Goal: Information Seeking & Learning: Learn about a topic

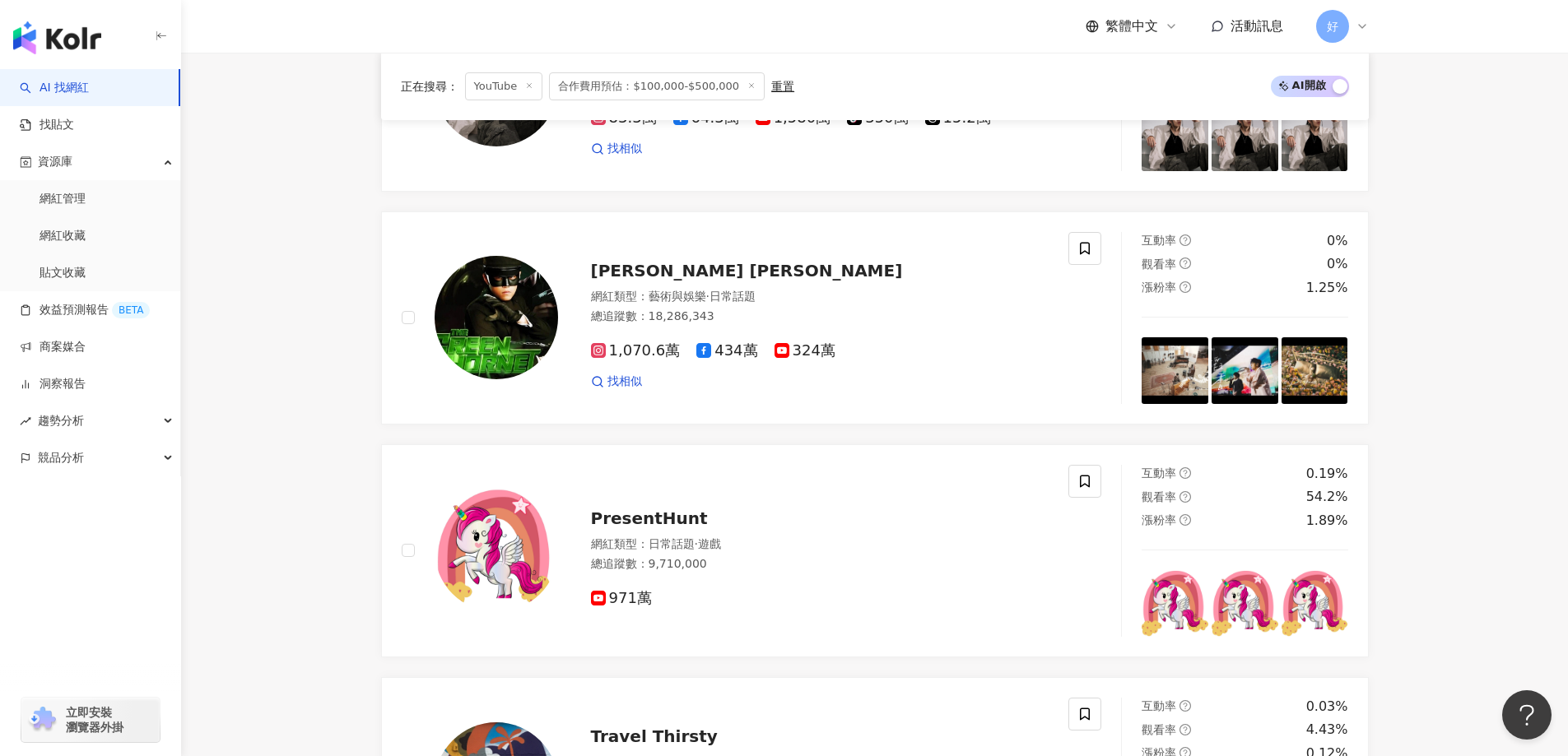
scroll to position [614, 0]
click at [53, 123] on link "找貼文" at bounding box center [47, 124] width 54 height 16
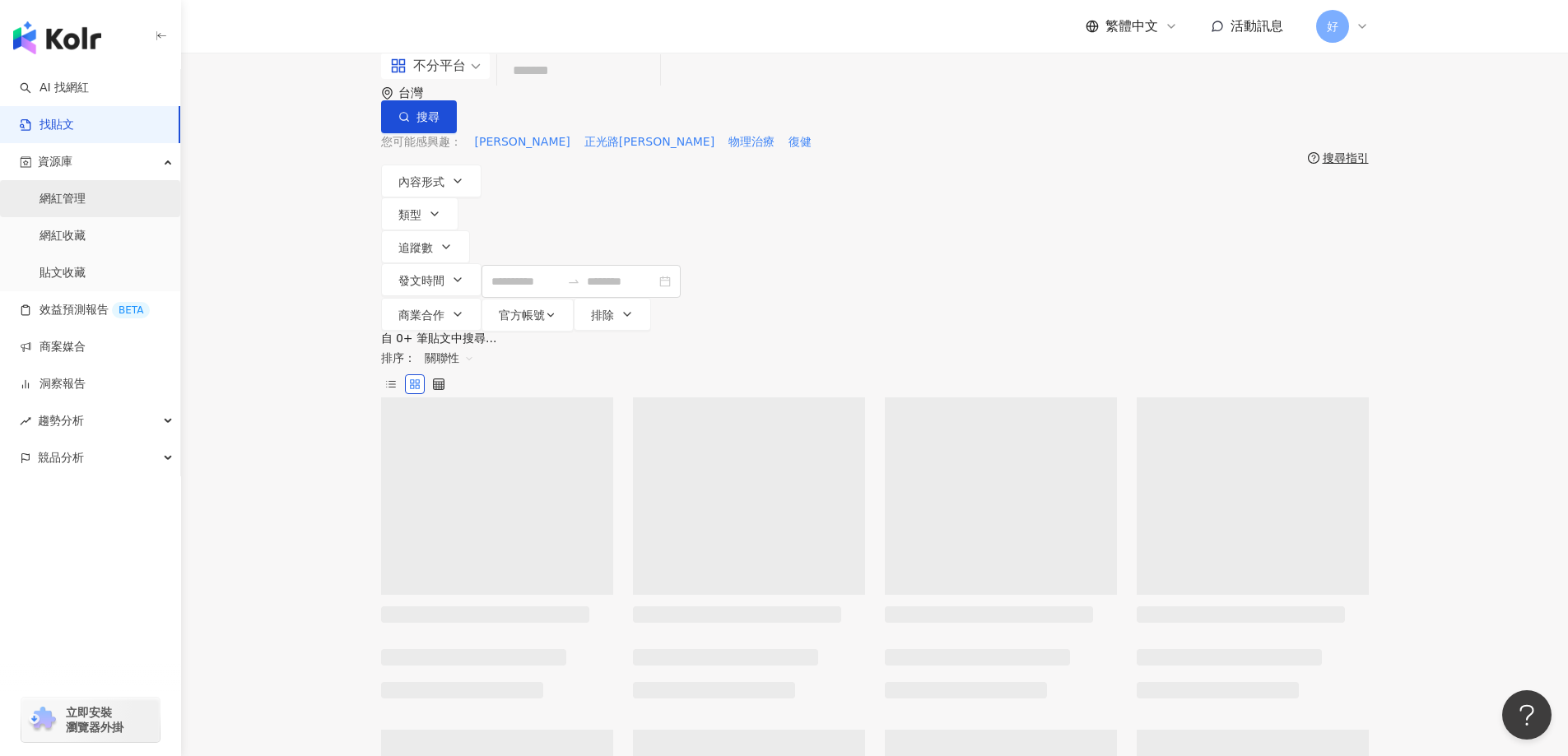
click at [55, 192] on link "網紅管理" at bounding box center [63, 199] width 46 height 16
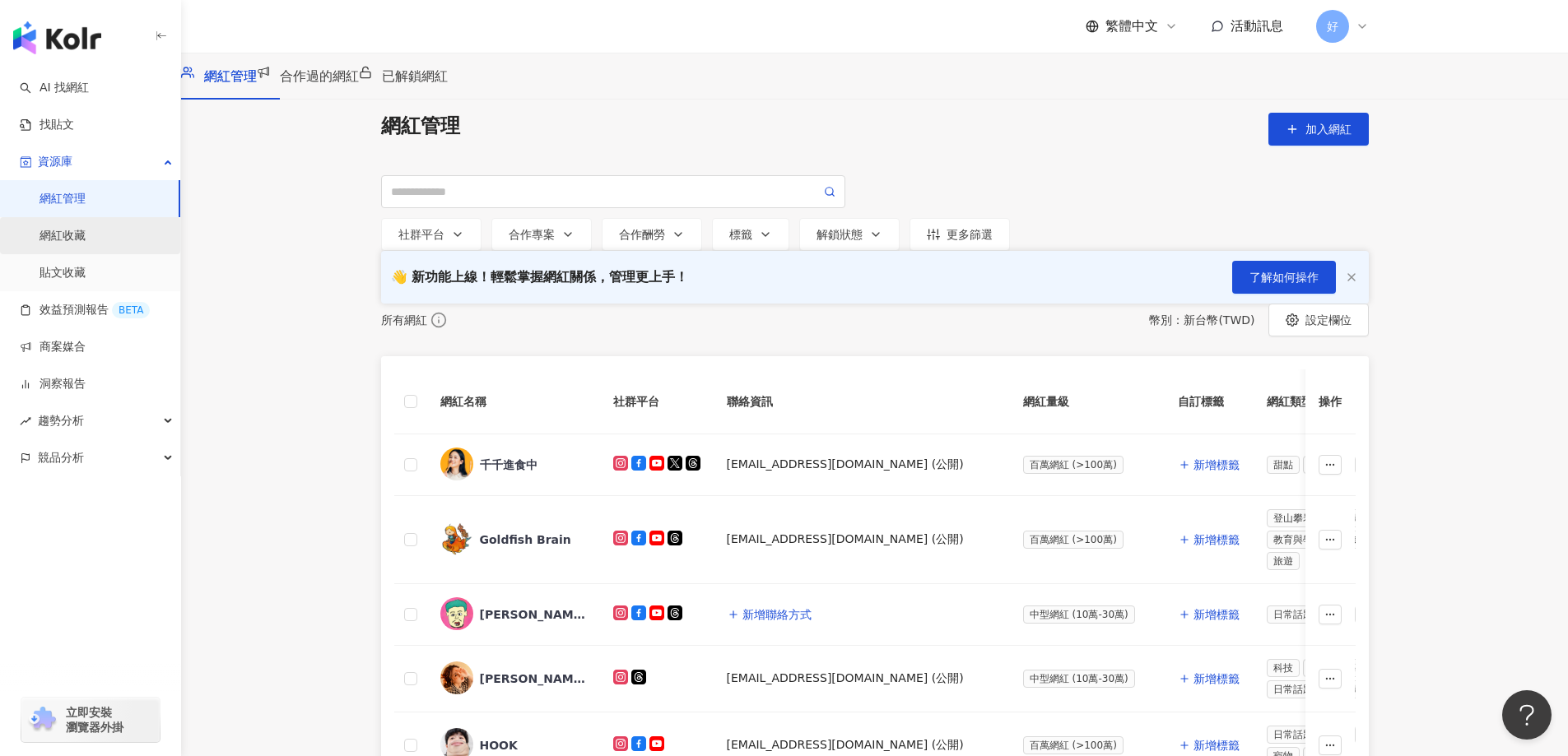
click at [65, 241] on link "網紅收藏" at bounding box center [63, 235] width 46 height 16
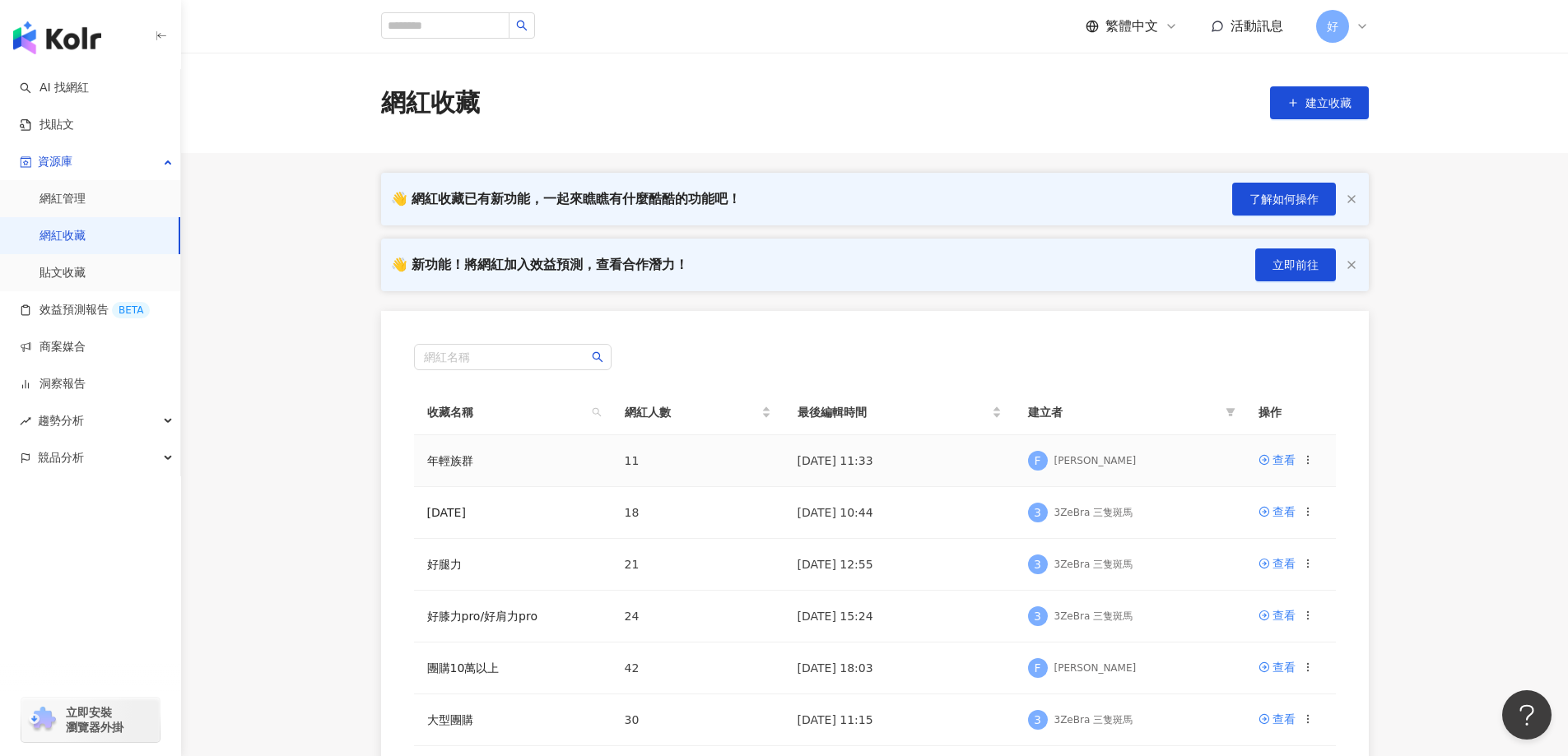
click at [487, 467] on td "年輕族群" at bounding box center [512, 461] width 197 height 52
click at [466, 457] on link "年輕族群" at bounding box center [450, 461] width 46 height 14
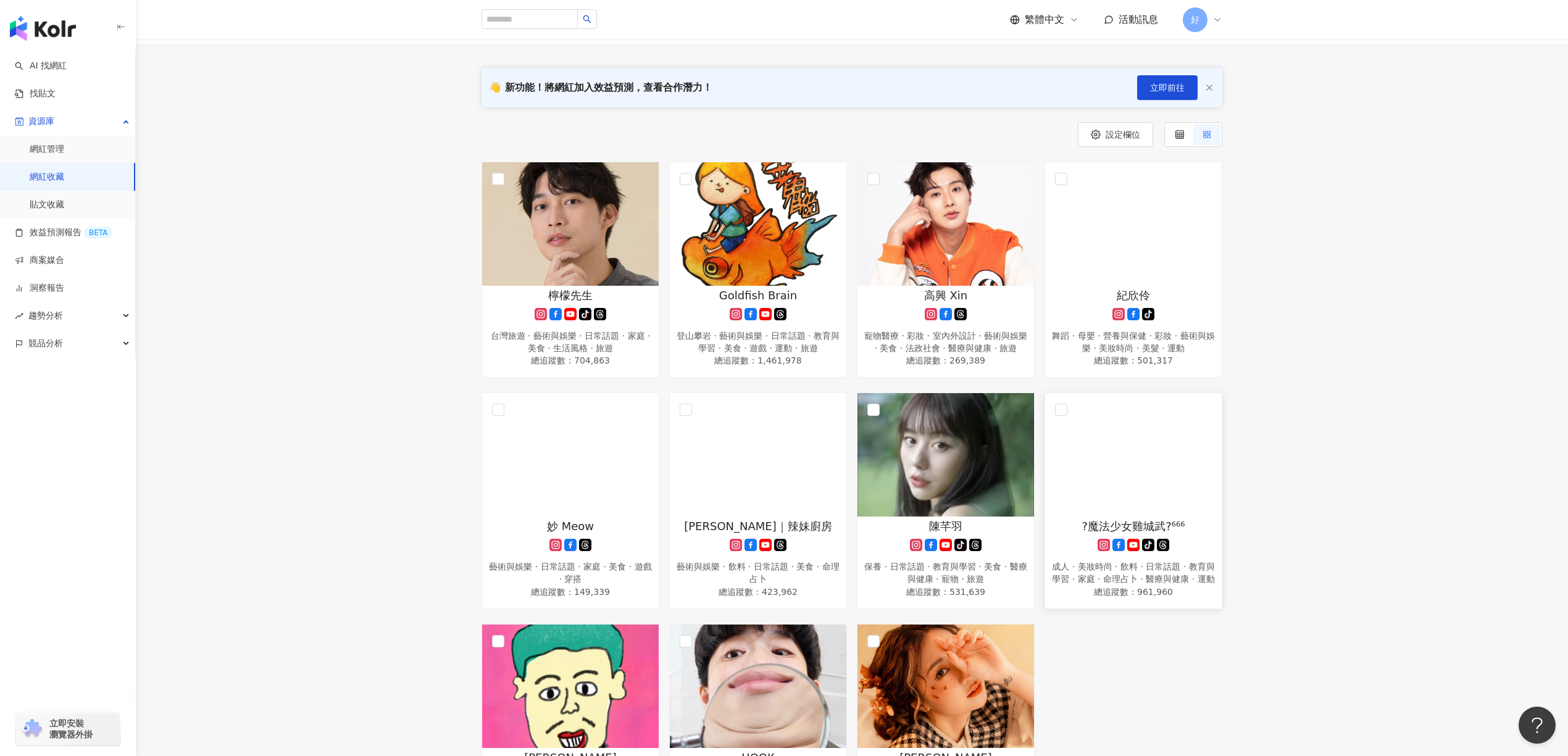
scroll to position [247, 0]
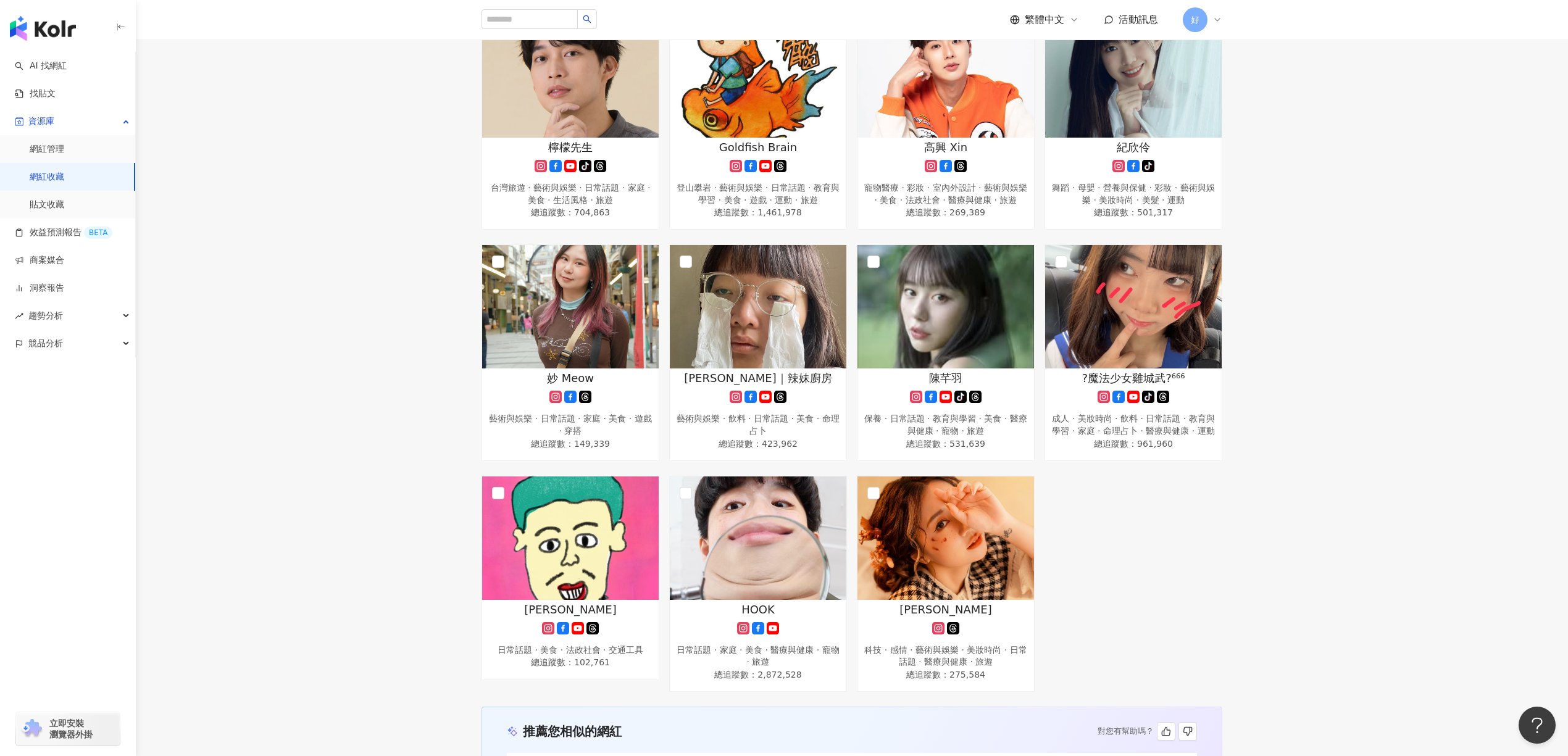
click at [1175, 509] on html "AI 找網紅 找貼文 資源庫 網紅管理 網紅收藏 貼文收藏 效益預測報告 BETA 商案媒合 洞察報告 趨勢分析 競品分析 立即安裝 瀏覽器外掛 繁體中文 活…" at bounding box center [784, 131] width 1568 height 756
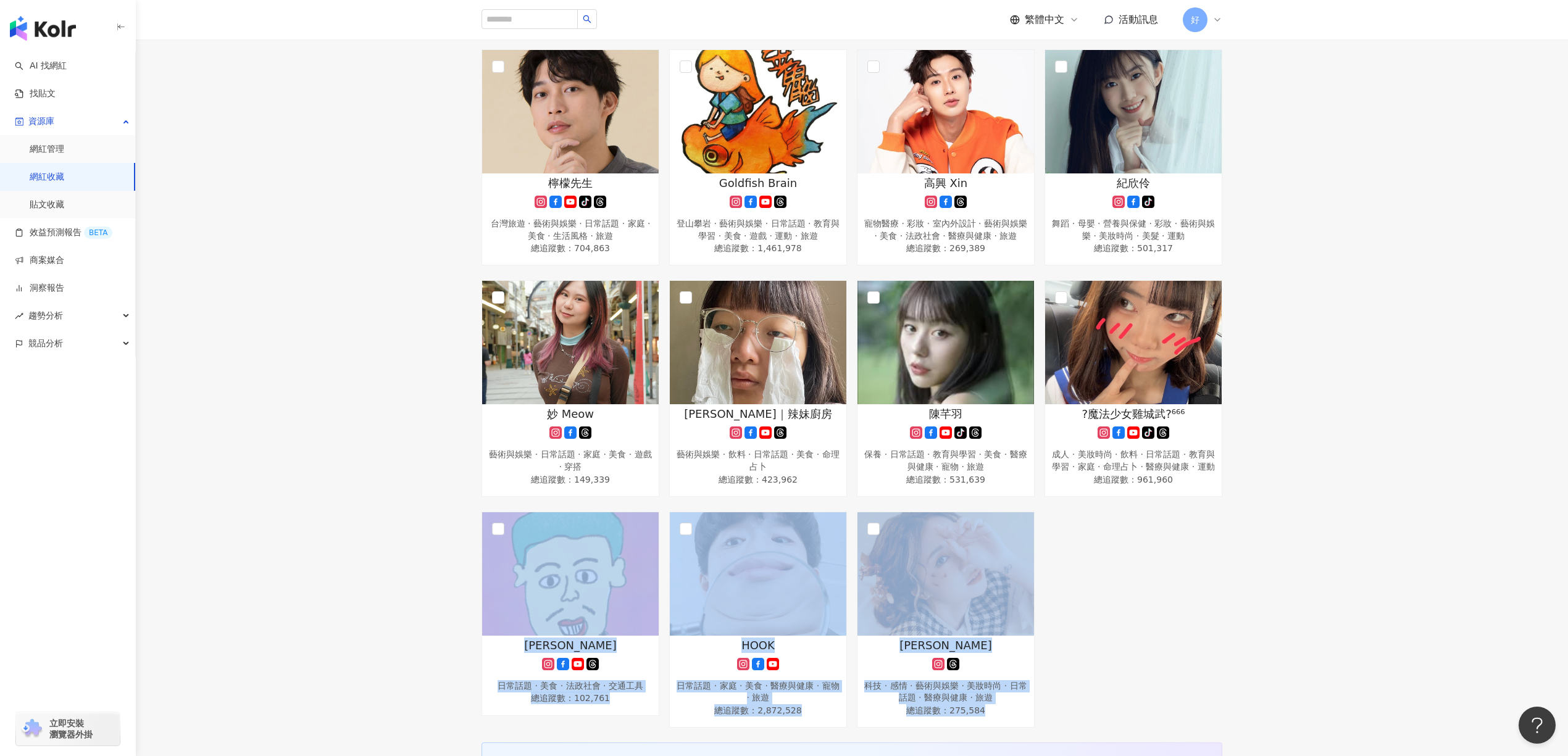
scroll to position [202, 0]
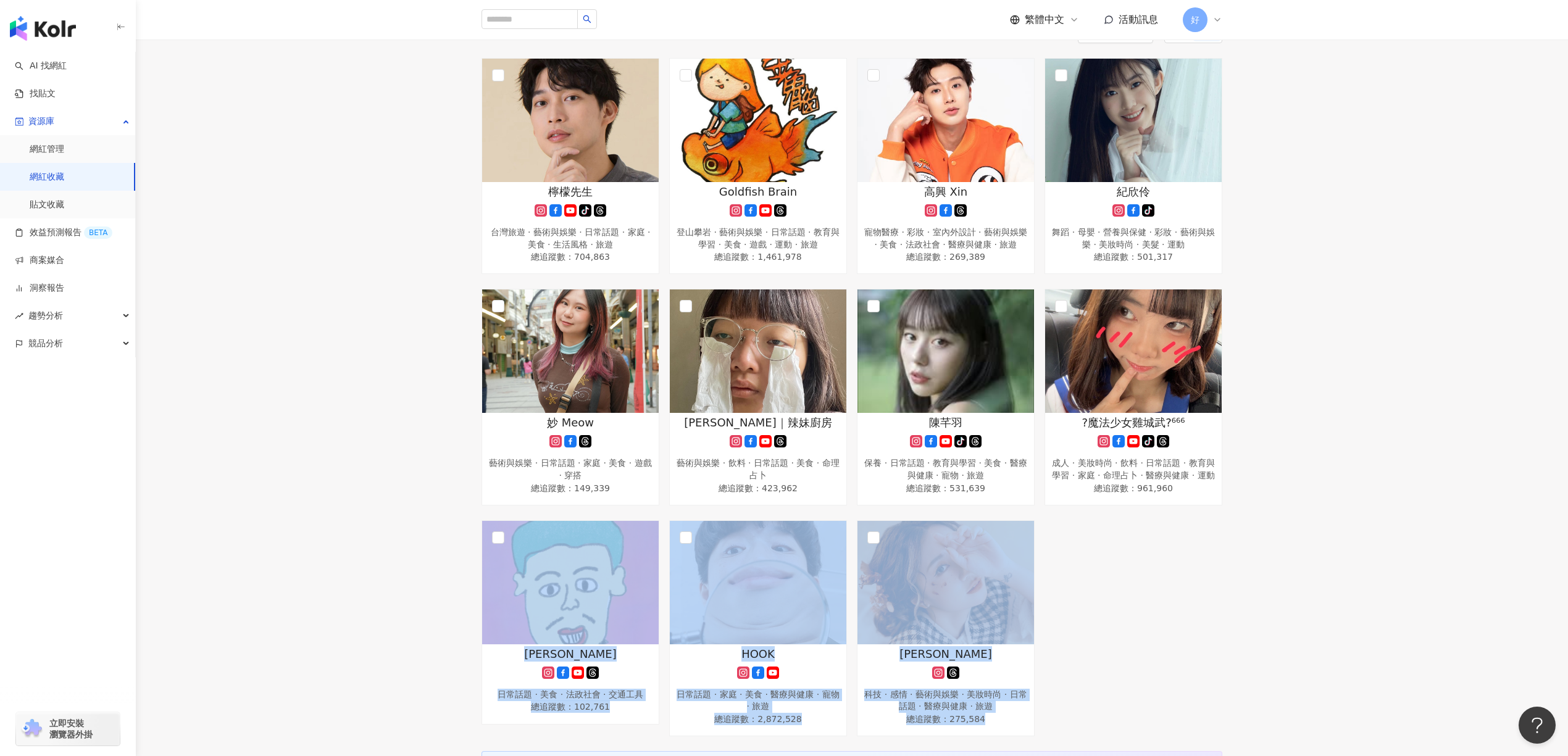
click at [1175, 518] on div "檸檬先生 tiktok-icon 台灣旅遊 · 藝術與娛樂 · 日常話題 · 家庭 · 美食 · 生活風格 · 旅遊 總追蹤數 ： 704,863 Goldf…" at bounding box center [852, 396] width 1432 height 678
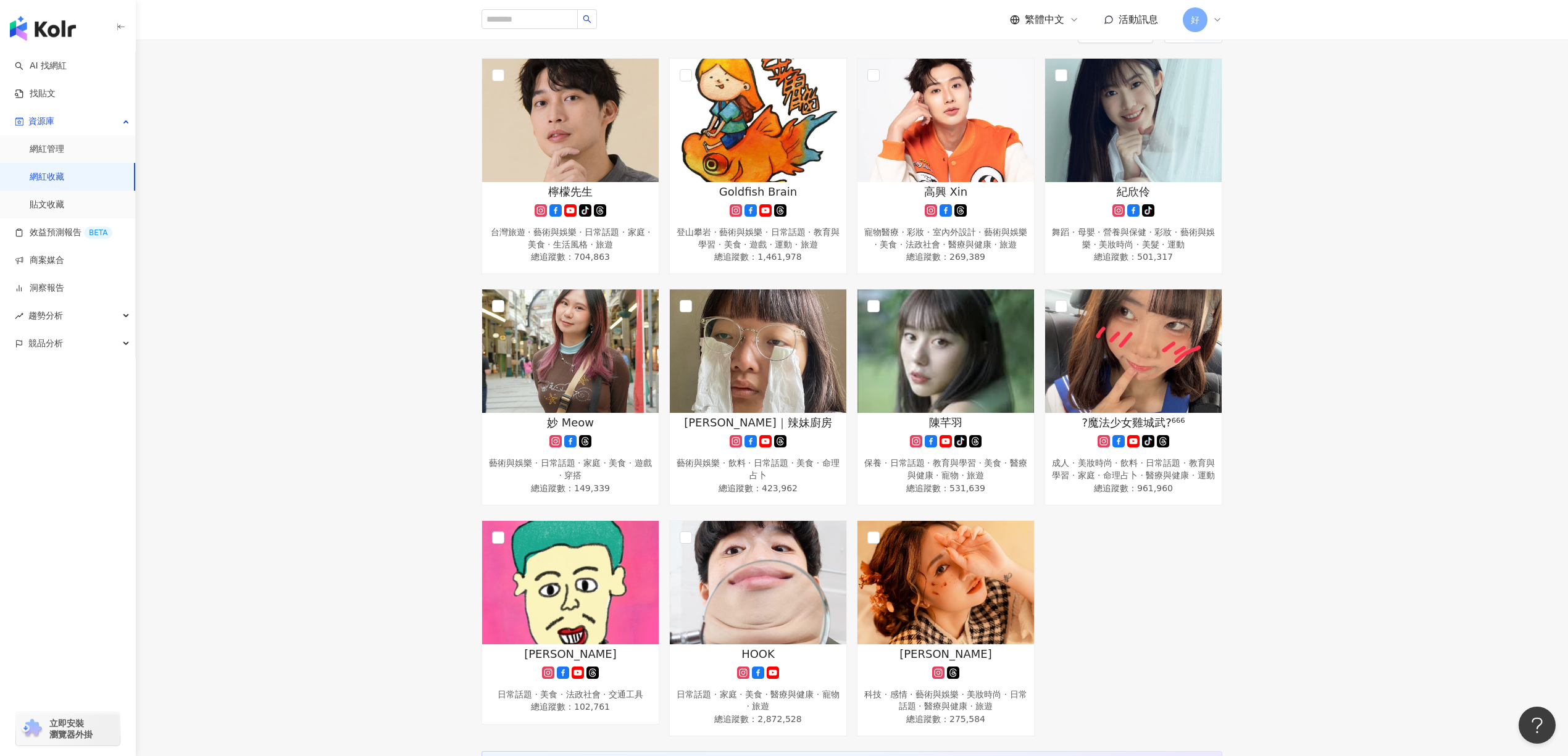
click at [1175, 497] on div "檸檬先生 tiktok-icon 台灣旅遊 · 藝術與娛樂 · 日常話題 · 家庭 · 美食 · 生活風格 · 旅遊 總追蹤數 ： 704,863 Goldf…" at bounding box center [852, 396] width 1432 height 678
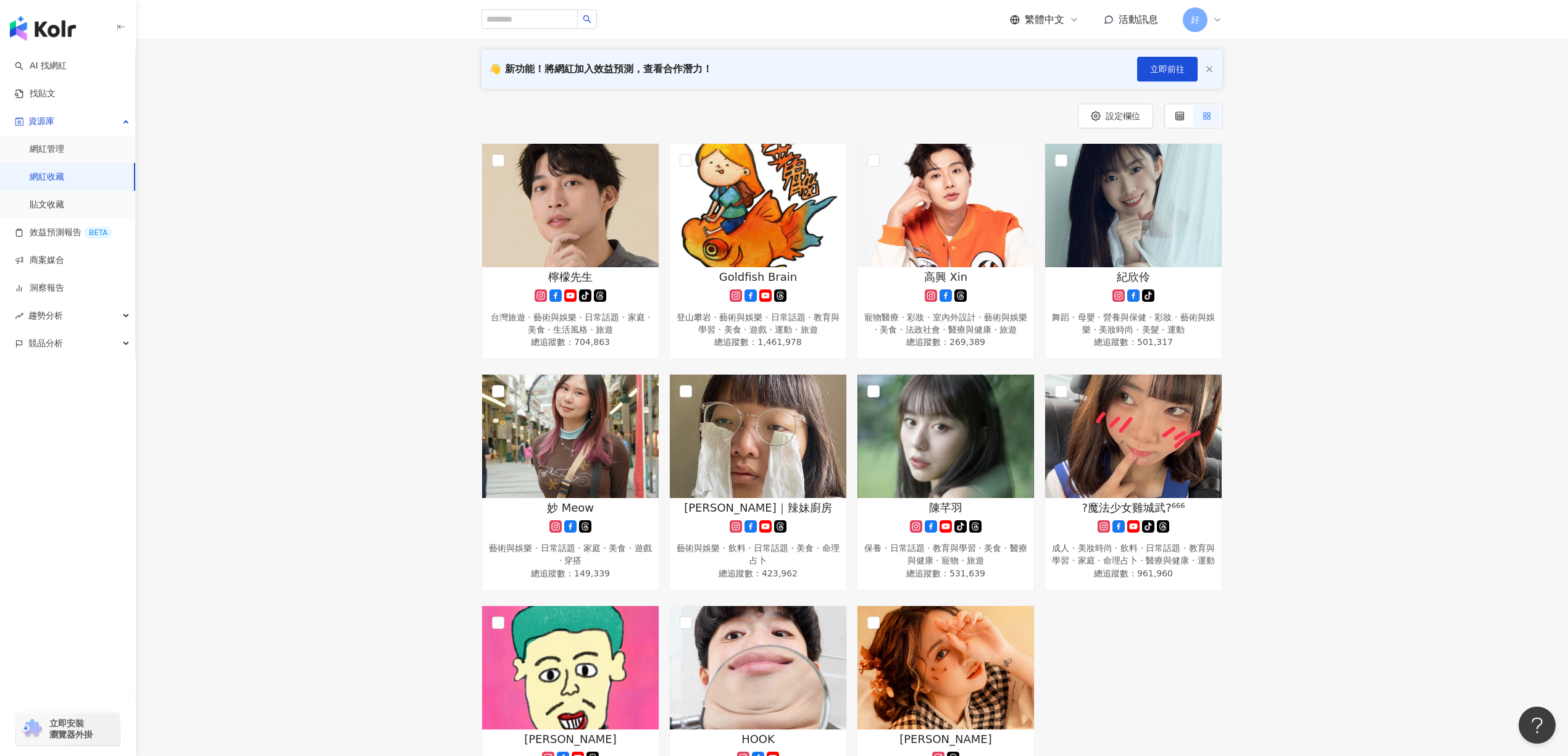
scroll to position [0, 0]
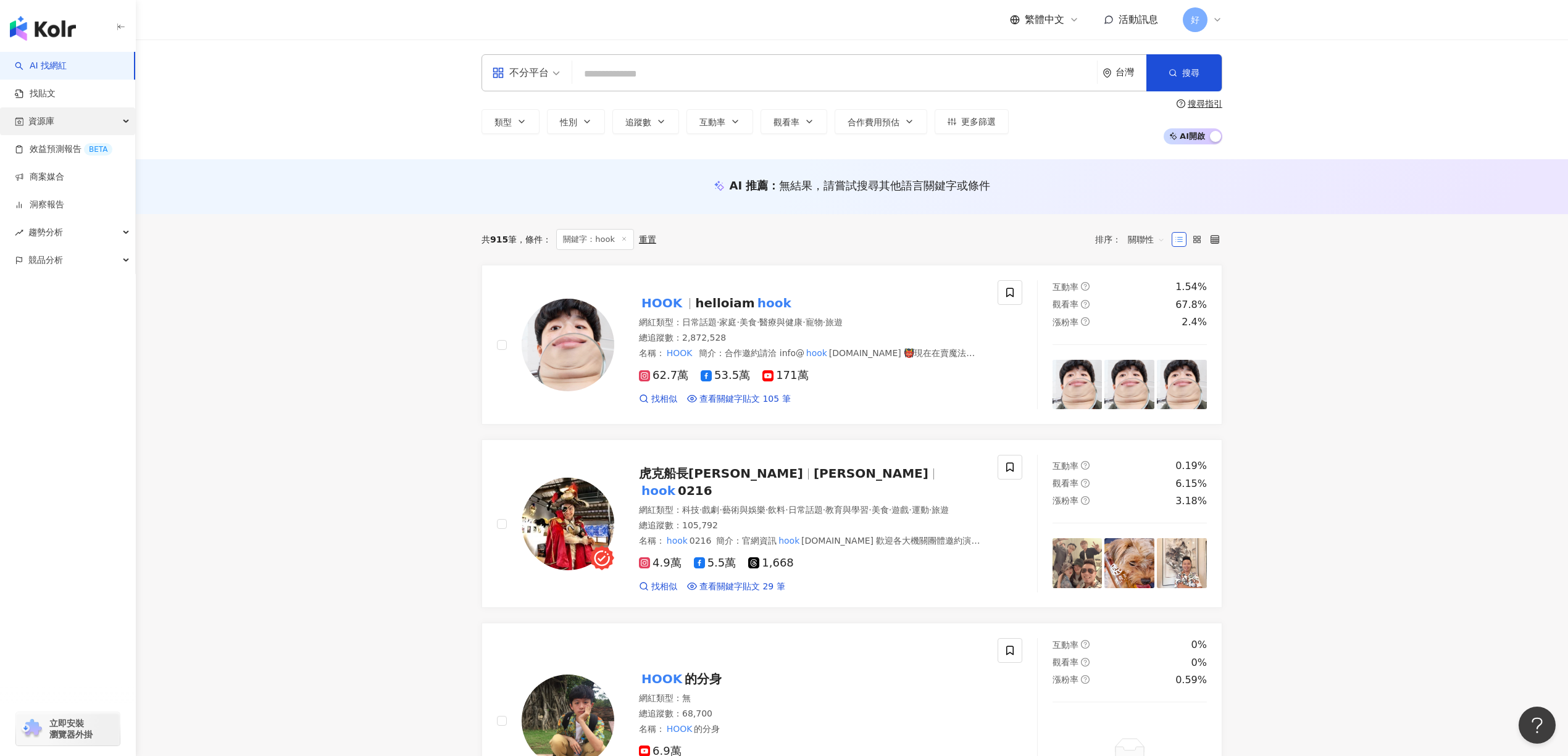
click at [43, 112] on span "資源庫" at bounding box center [41, 121] width 26 height 28
click at [62, 150] on link "網紅管理" at bounding box center [47, 149] width 34 height 12
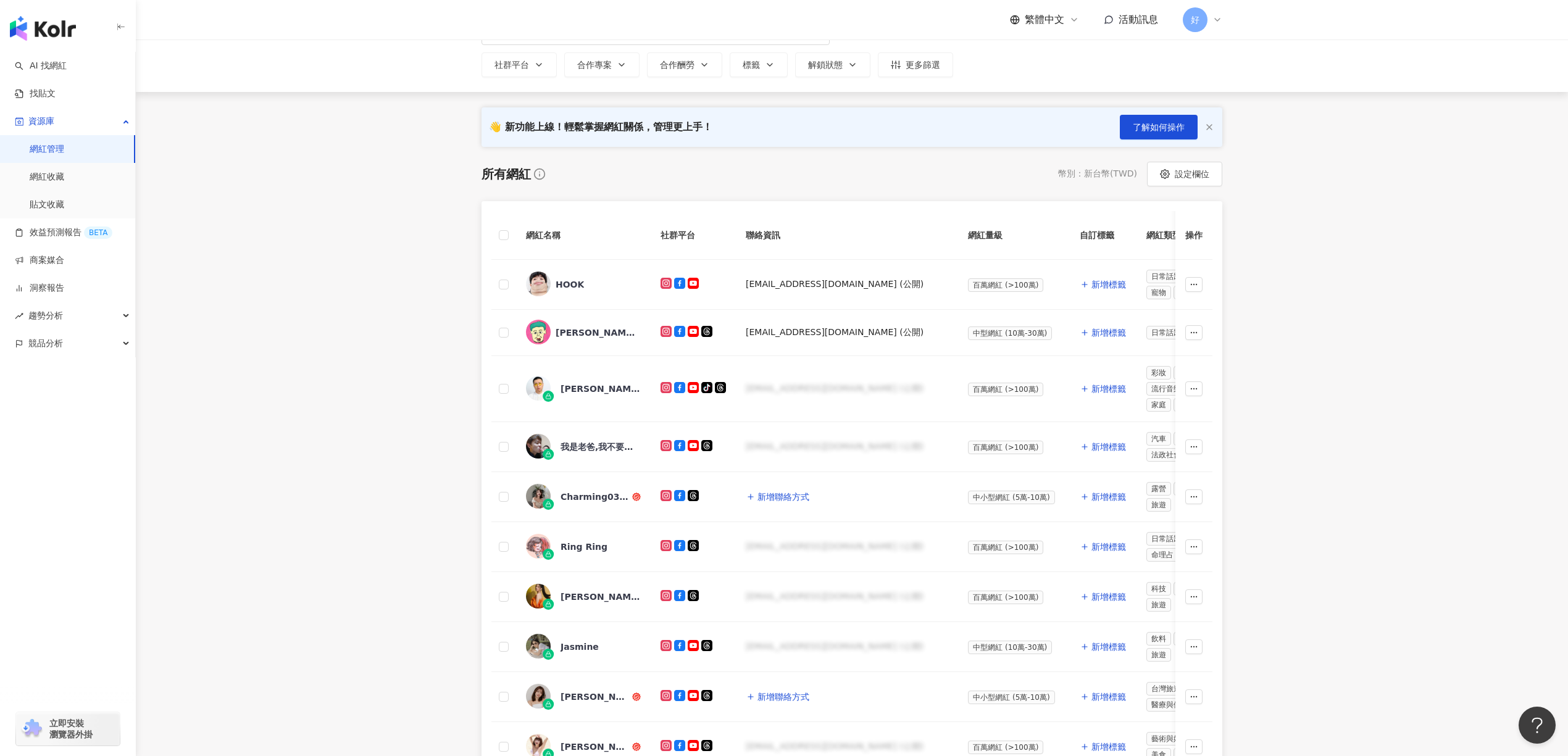
scroll to position [82, 0]
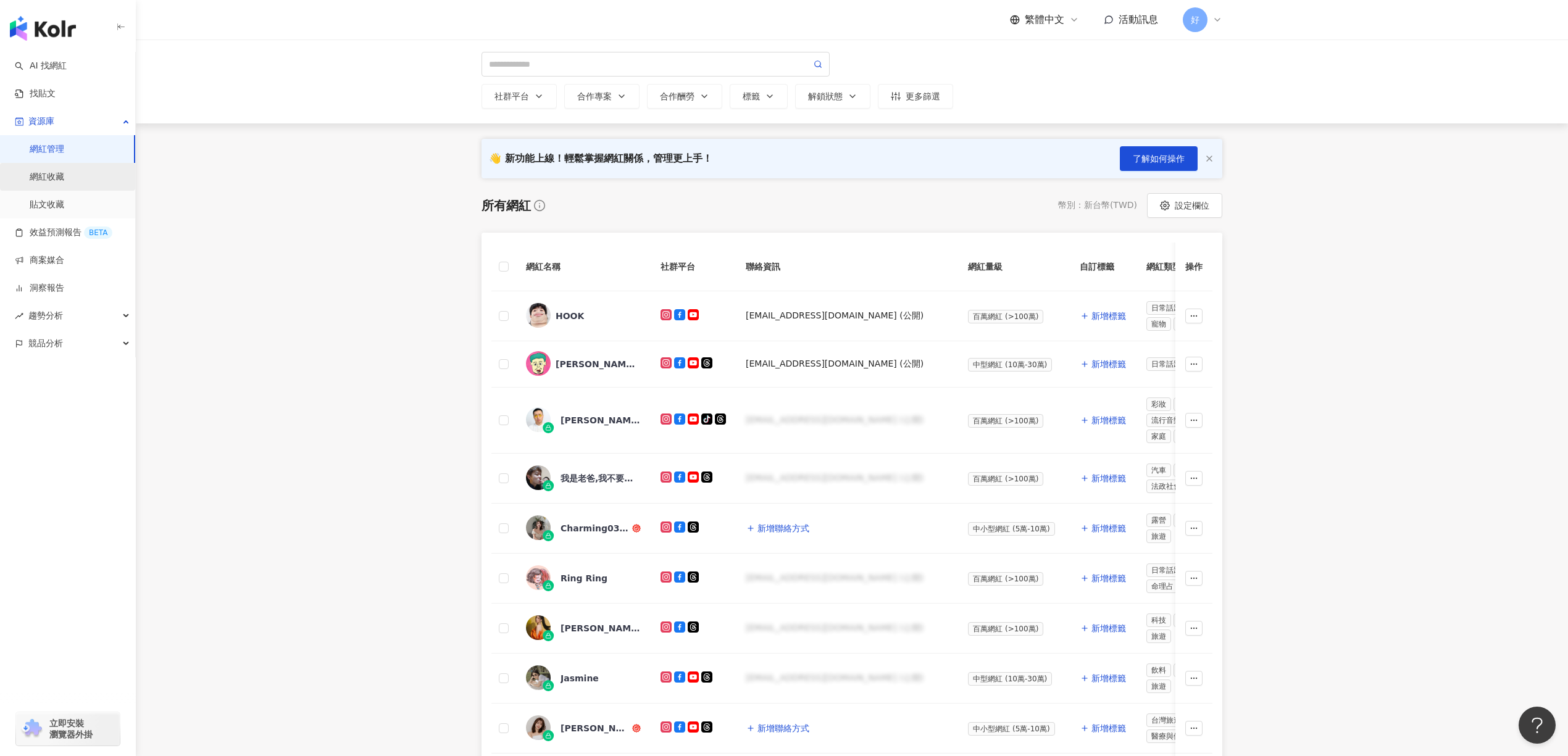
click at [55, 176] on link "網紅收藏" at bounding box center [47, 176] width 34 height 12
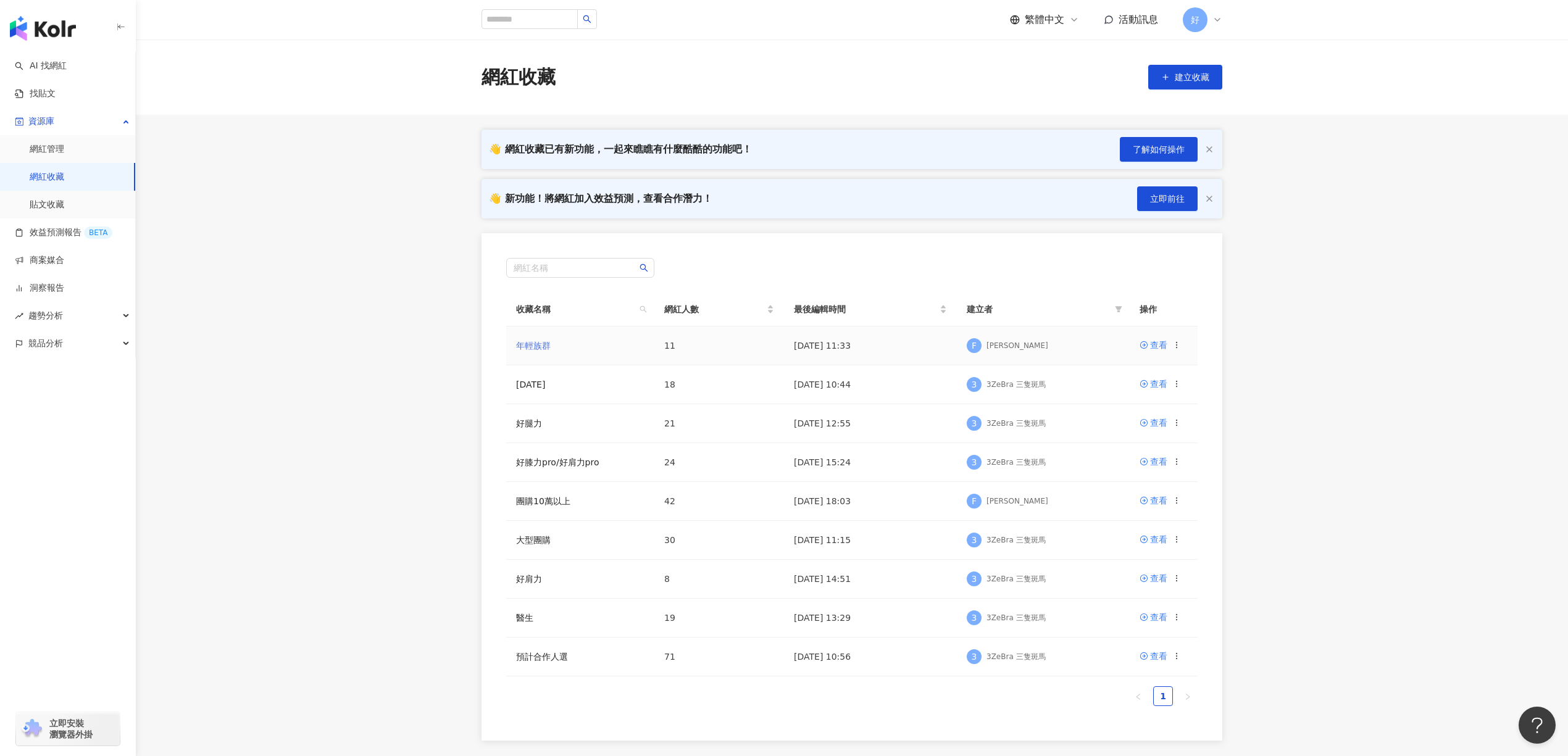
click at [548, 341] on link "年輕族群" at bounding box center [533, 346] width 34 height 10
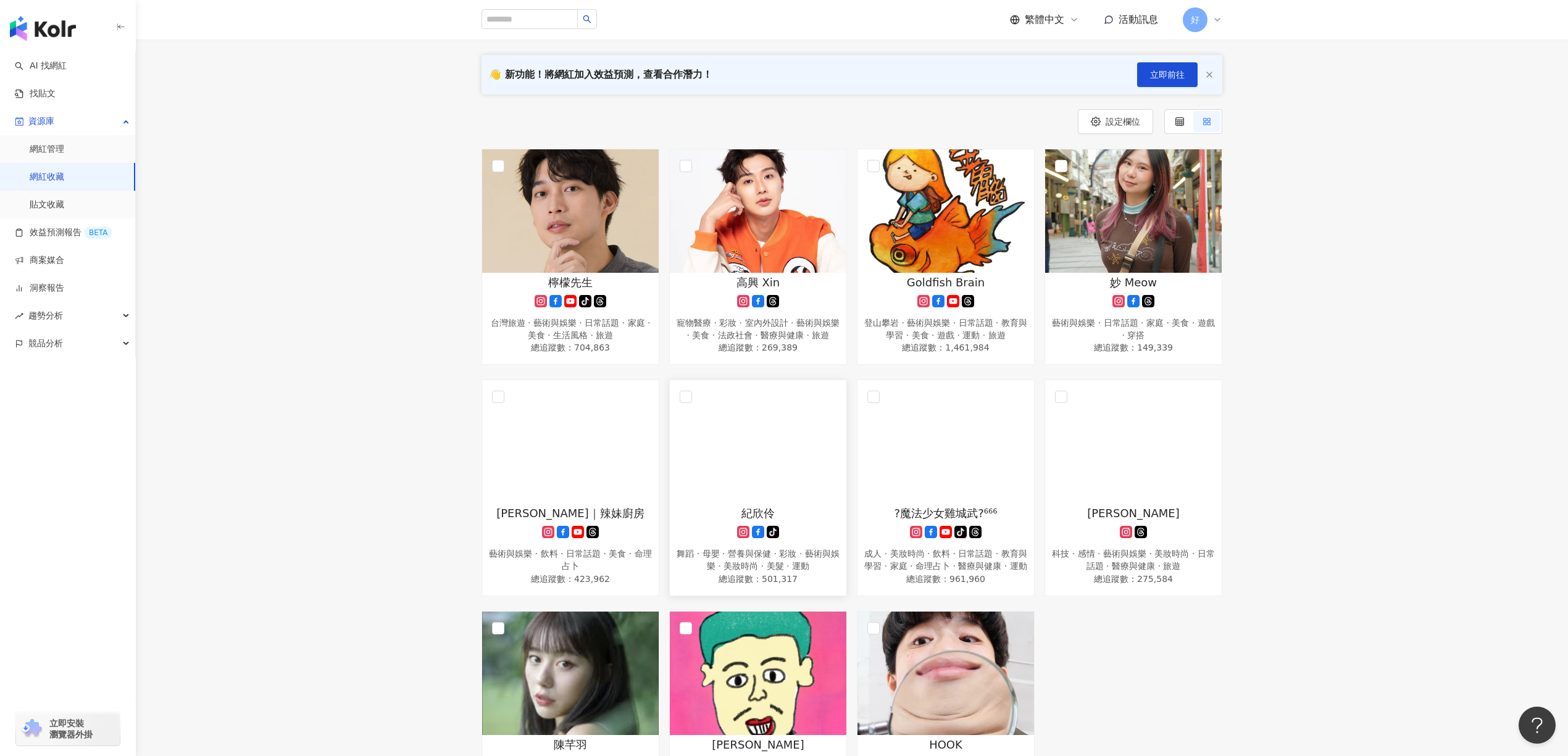
scroll to position [164, 0]
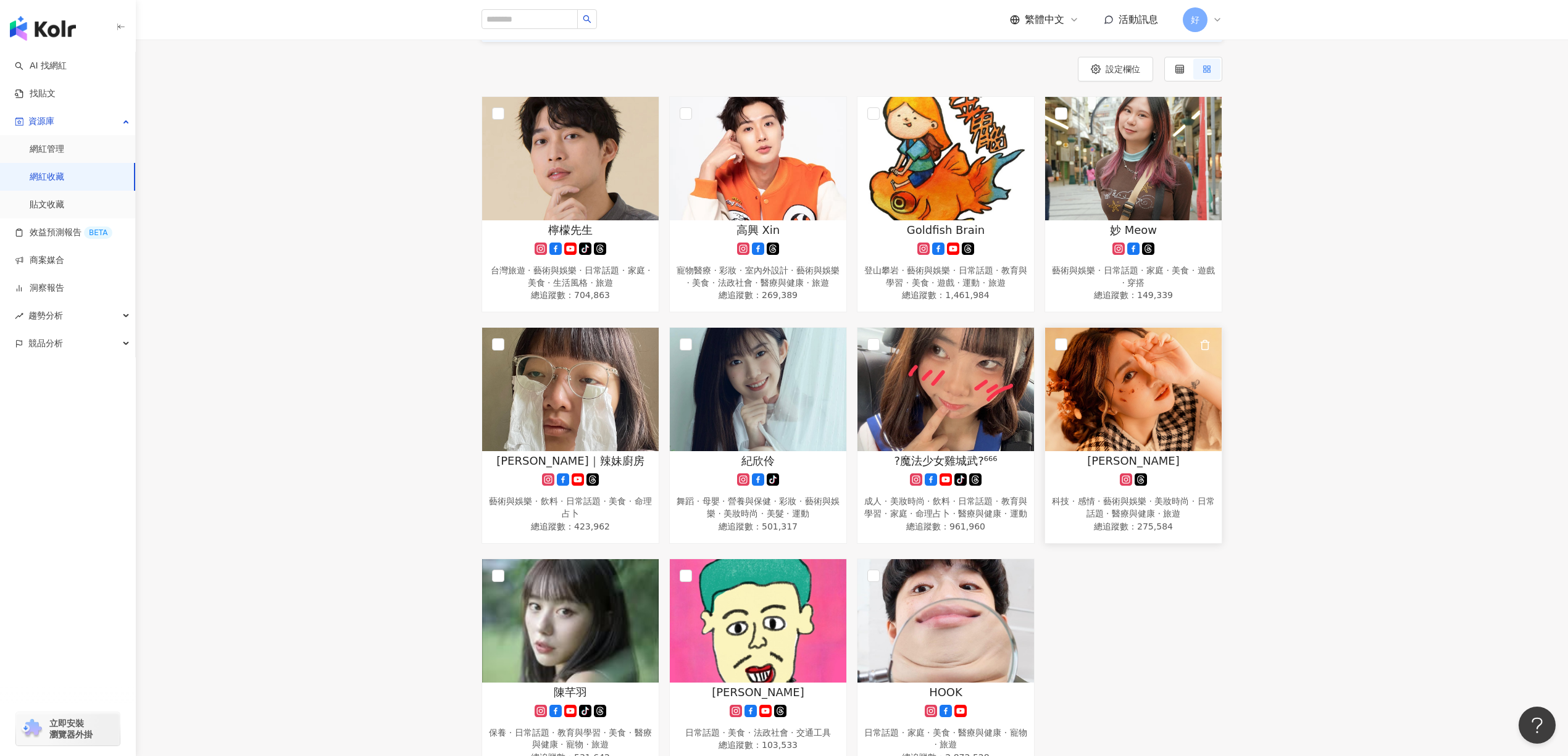
click at [1142, 416] on img at bounding box center [1133, 389] width 176 height 124
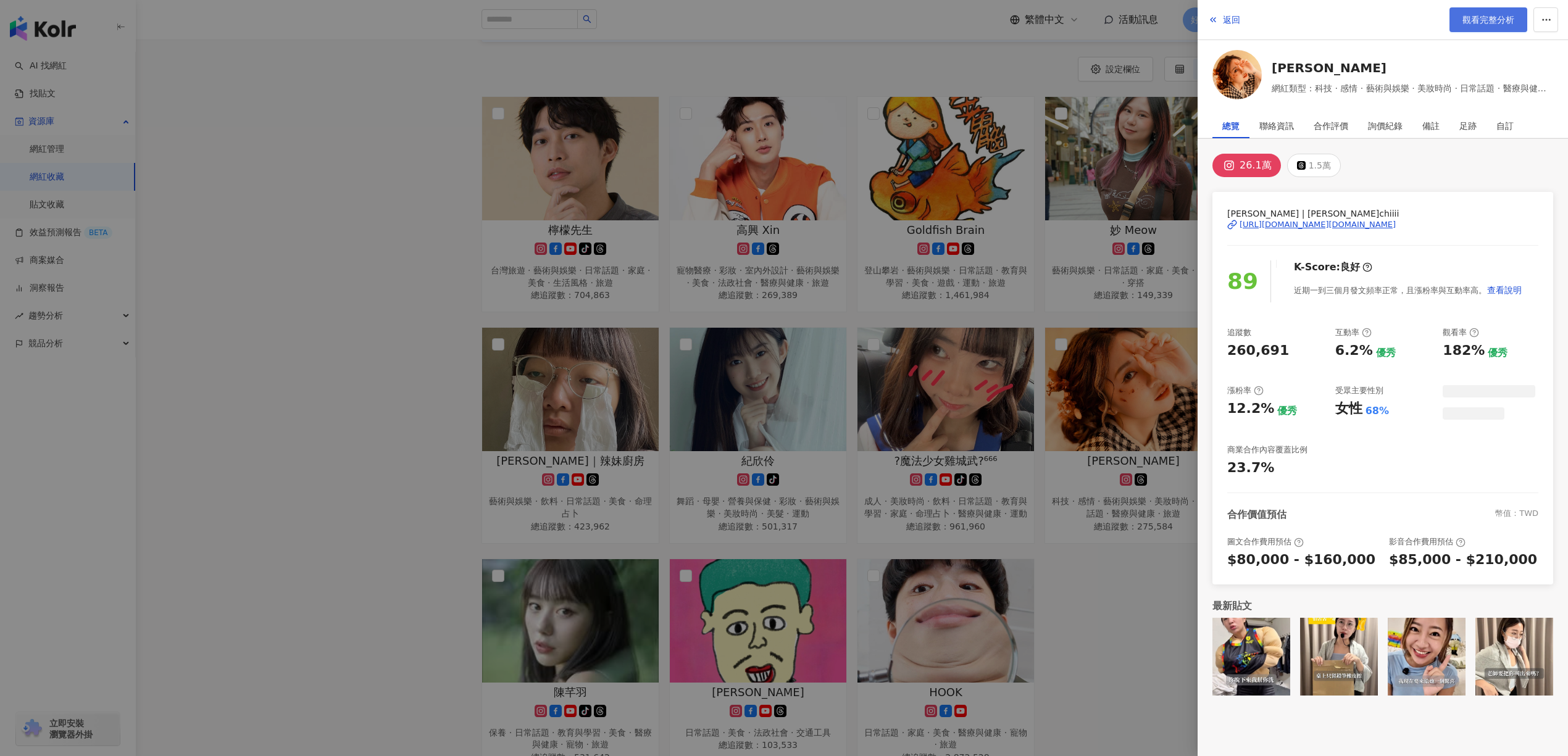
click at [1482, 20] on span "觀看完整分析" at bounding box center [1489, 20] width 52 height 10
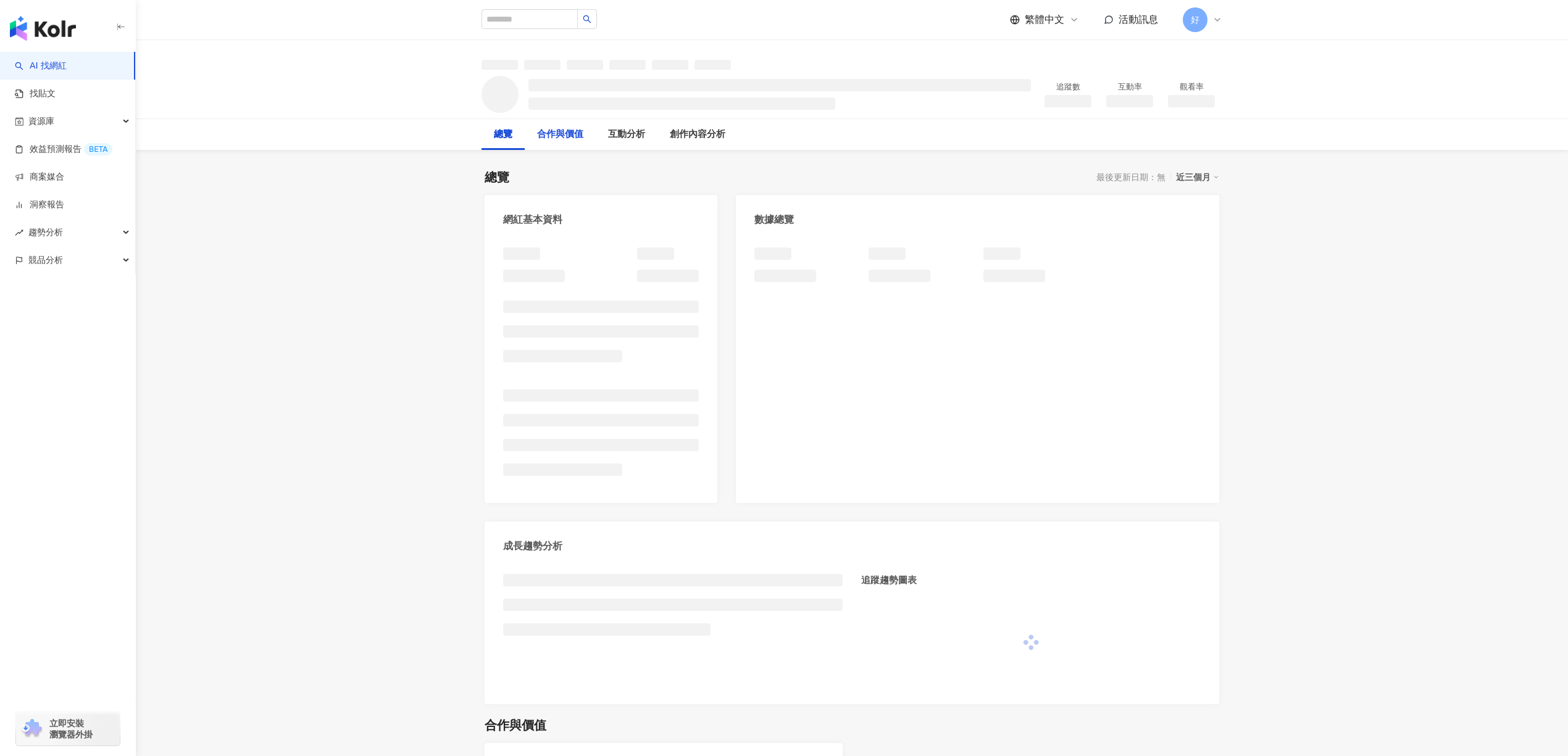
click at [583, 141] on div "合作與價值" at bounding box center [560, 134] width 46 height 15
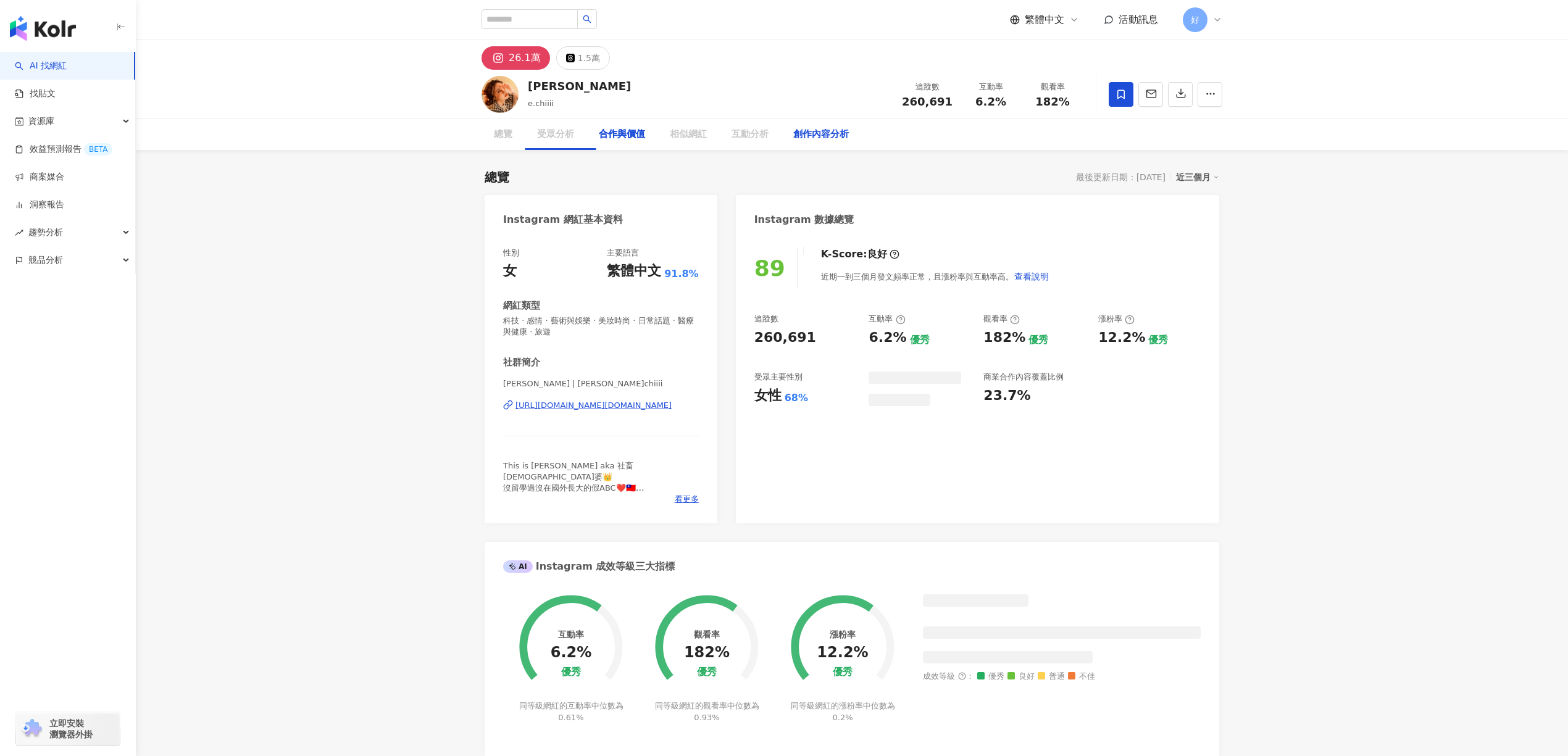
click at [832, 136] on div "創作內容分析" at bounding box center [821, 134] width 56 height 15
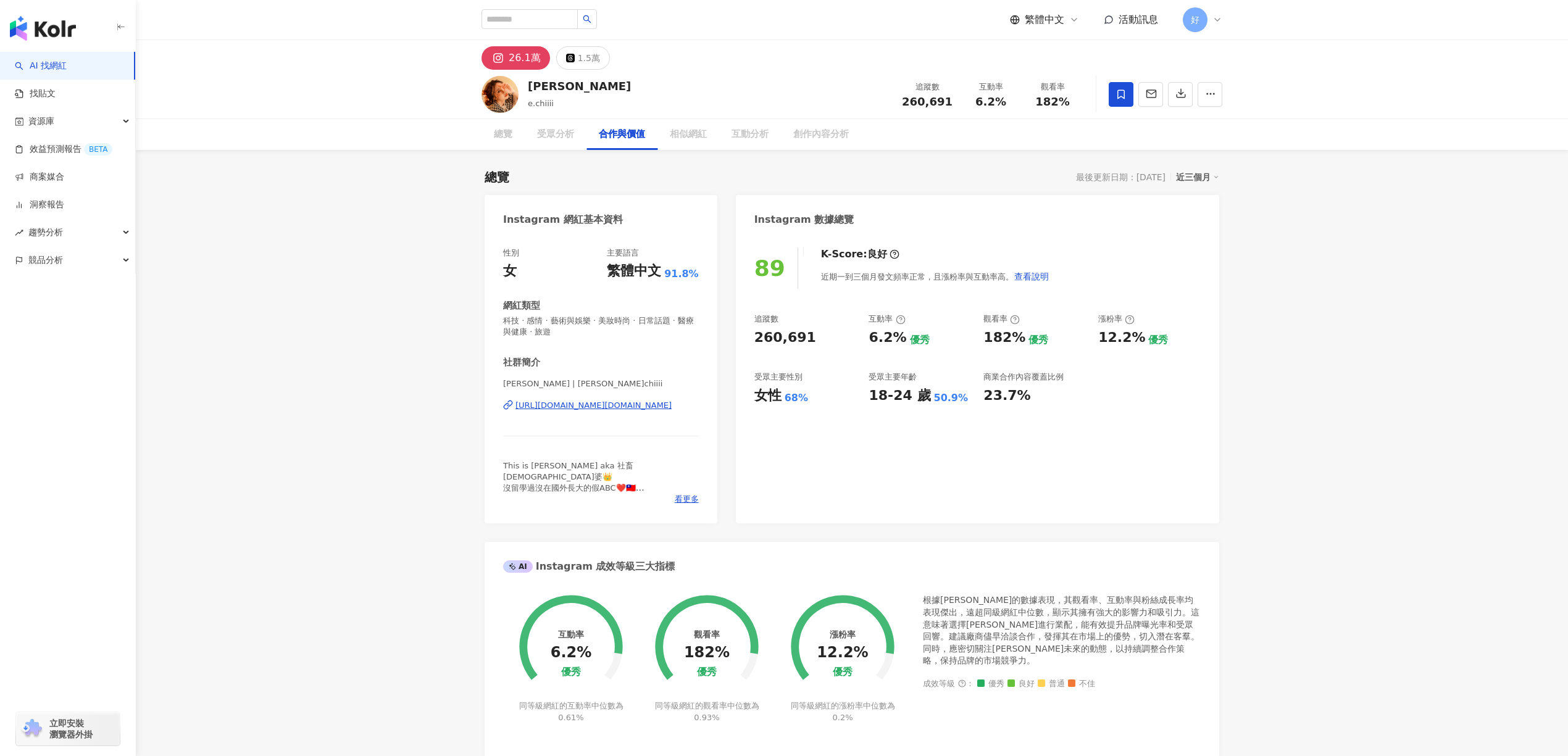
click at [817, 141] on div "創作內容分析" at bounding box center [821, 134] width 56 height 15
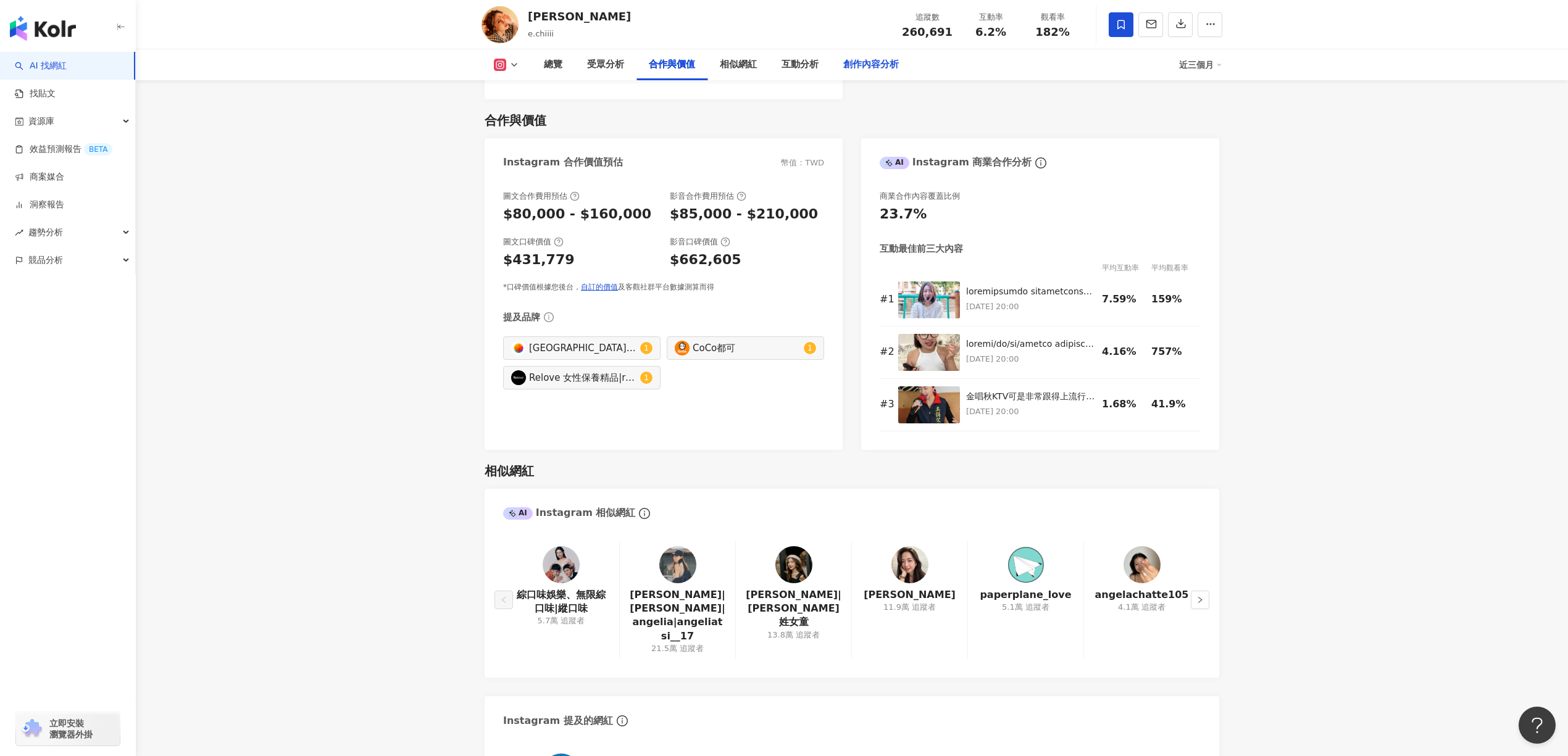
click at [878, 65] on div "創作內容分析" at bounding box center [871, 64] width 56 height 15
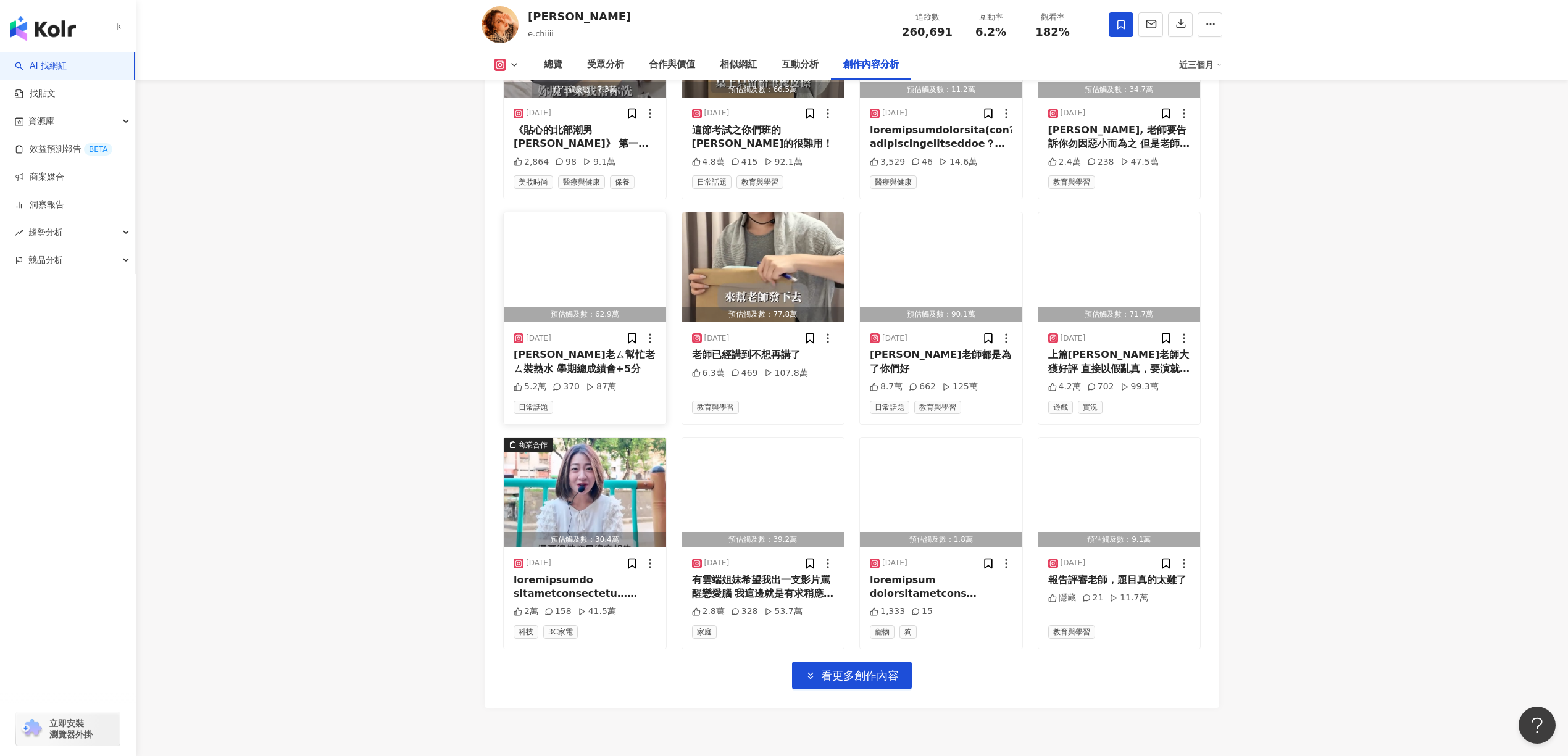
scroll to position [3850, 0]
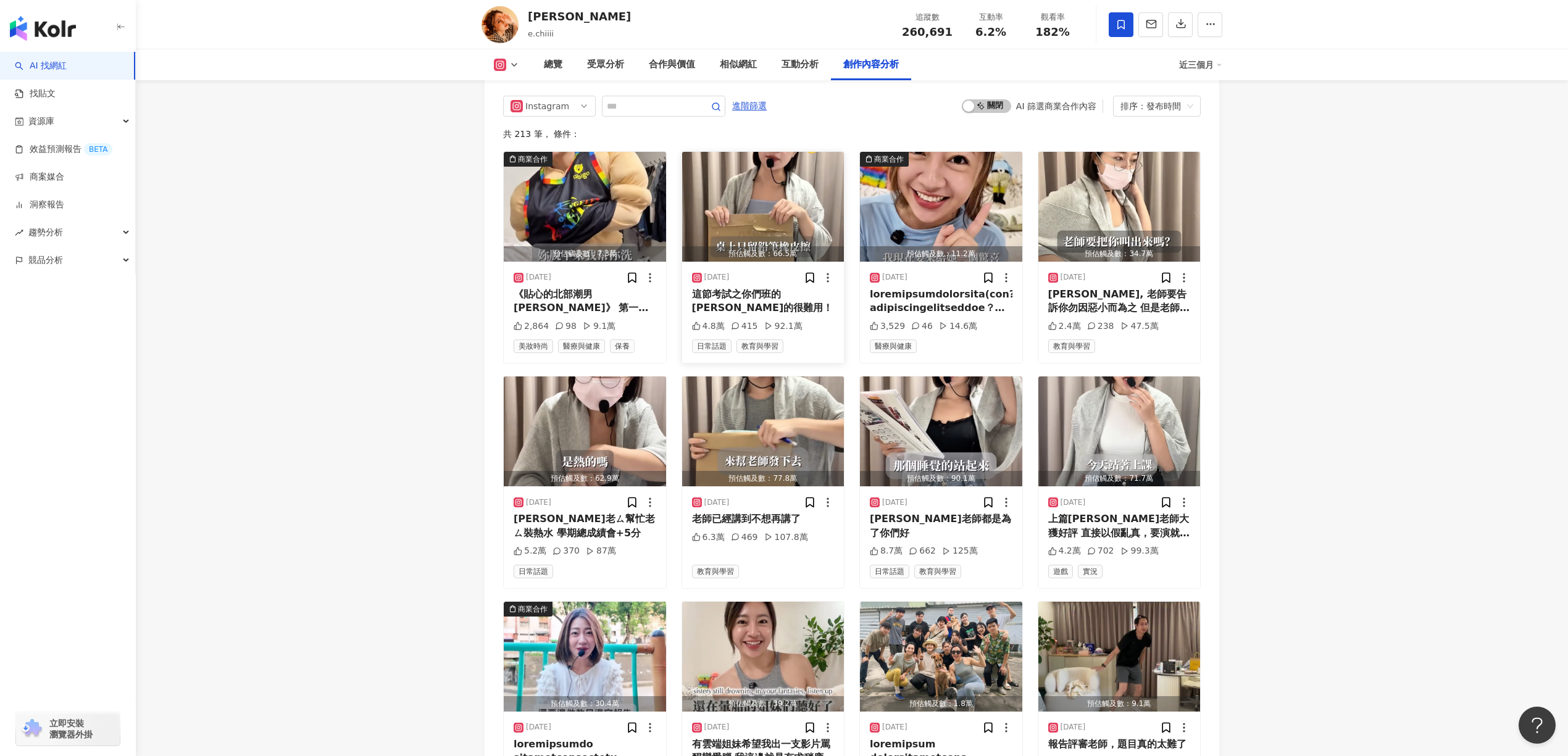
click at [810, 176] on img "button" at bounding box center [763, 206] width 162 height 110
